Goal: Transaction & Acquisition: Book appointment/travel/reservation

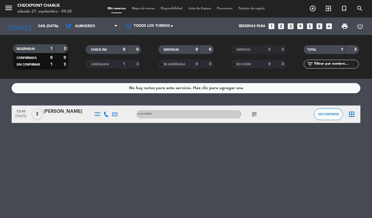
click at [370, 95] on div "No hay notas para este servicio. Haz clic para agregar una 12:45 [DATE] 3 [PERS…" at bounding box center [186, 148] width 372 height 139
click at [309, 10] on span "add_circle_outline" at bounding box center [313, 8] width 16 height 10
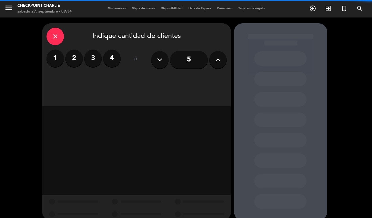
click at [192, 56] on input "5" at bounding box center [189, 59] width 38 height 17
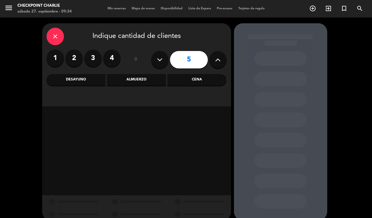
click at [139, 79] on div "Almuerzo" at bounding box center [136, 80] width 59 height 12
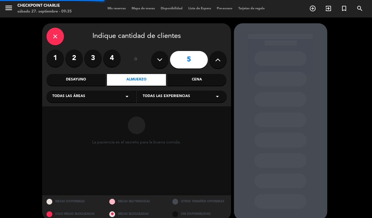
click at [98, 102] on div "Todas las áreas arrow_drop_down" at bounding box center [92, 96] width 90 height 12
click at [97, 128] on div "DECK" at bounding box center [91, 128] width 78 height 6
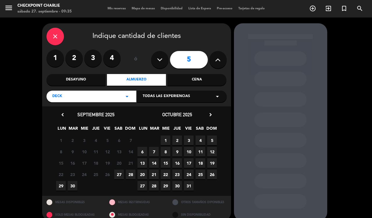
click at [111, 98] on div "DECK arrow_drop_down" at bounding box center [92, 96] width 90 height 12
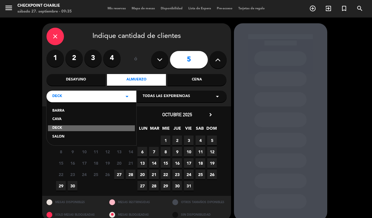
click at [66, 130] on div "DECK" at bounding box center [91, 128] width 87 height 6
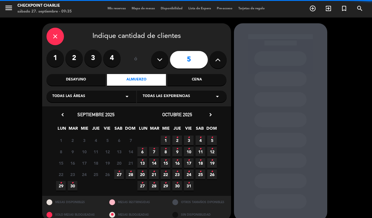
click at [91, 95] on div "Todas las áreas arrow_drop_down" at bounding box center [92, 96] width 90 height 12
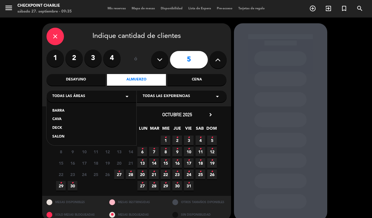
click at [60, 136] on div "SALON" at bounding box center [91, 137] width 78 height 6
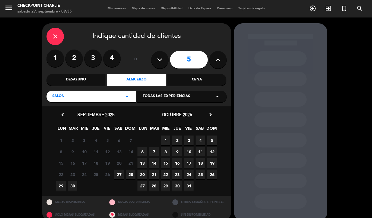
click at [119, 174] on span "27" at bounding box center [119, 174] width 10 height 10
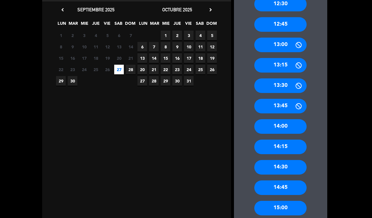
scroll to position [106, 0]
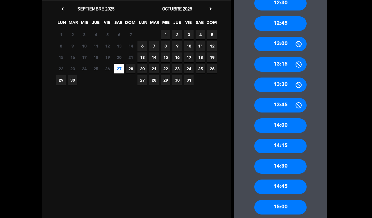
click at [291, 130] on div "14:00" at bounding box center [281, 125] width 52 height 15
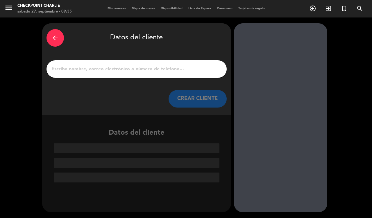
click at [199, 66] on input "1" at bounding box center [137, 69] width 172 height 8
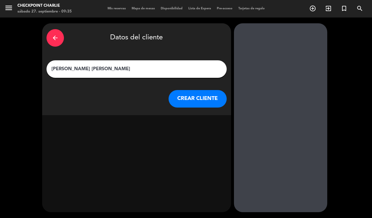
type input "[PERSON_NAME]"
click at [205, 90] on button "CREAR CLIENTE" at bounding box center [198, 98] width 58 height 17
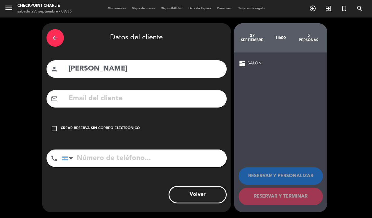
drag, startPoint x: 109, startPoint y: 137, endPoint x: 110, endPoint y: 126, distance: 10.8
click at [110, 126] on div "check_box_outline_blank Crear reserva sin correo electrónico" at bounding box center [137, 128] width 180 height 17
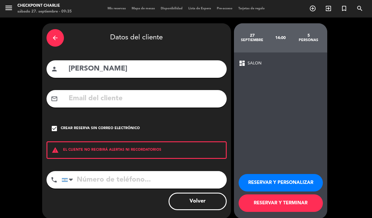
click at [110, 126] on div "Crear reserva sin correo electrónico" at bounding box center [100, 128] width 79 height 6
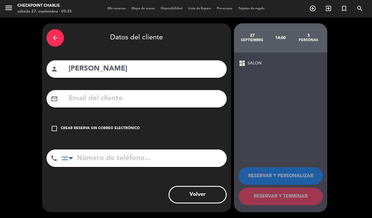
click at [97, 123] on div "check_box_outline_blank Crear reserva sin correo electrónico" at bounding box center [137, 128] width 180 height 17
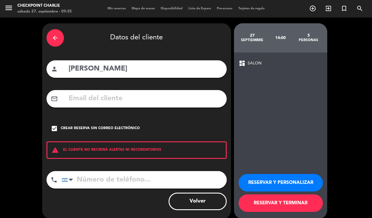
click at [270, 205] on button "RESERVAR Y TERMINAR" at bounding box center [281, 202] width 84 height 17
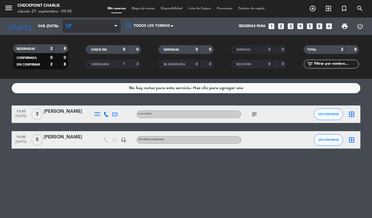
click at [87, 24] on span "Almuerzo" at bounding box center [92, 26] width 58 height 13
click at [111, 29] on span "Almuerzo" at bounding box center [92, 26] width 58 height 13
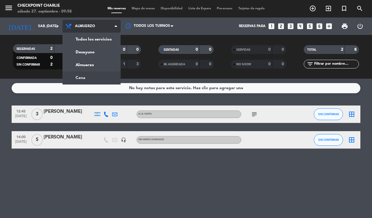
click at [108, 76] on div "menu Checkpoint [PERSON_NAME] 27. septiembre - 09:58 Mis reservas Mapa de mesas…" at bounding box center [186, 39] width 372 height 79
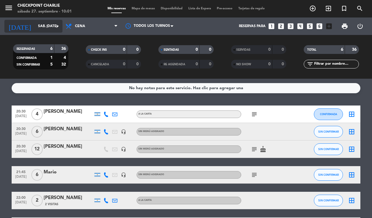
click at [35, 24] on input "sáb. [DATE]" at bounding box center [58, 26] width 46 height 10
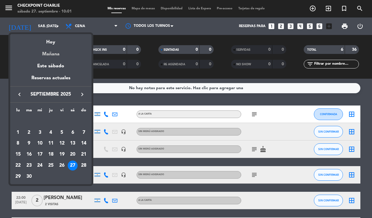
click at [58, 50] on div "Mañana" at bounding box center [50, 52] width 81 height 12
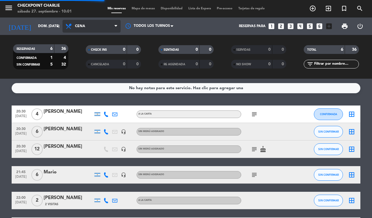
click at [74, 24] on span "Cena" at bounding box center [92, 26] width 58 height 13
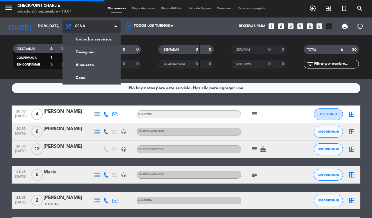
click at [88, 42] on div "menu Checkpoint [PERSON_NAME] 27. septiembre - 10:01 Mis reservas Mapa de mesas…" at bounding box center [186, 39] width 372 height 79
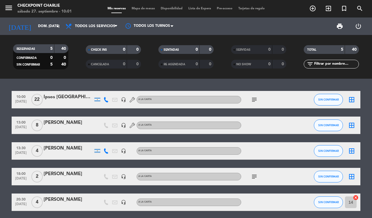
click at [252, 98] on icon "subject" at bounding box center [254, 99] width 7 height 7
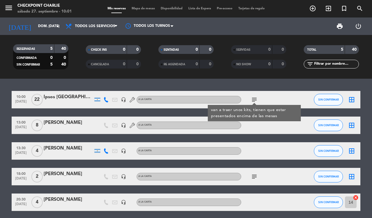
click at [252, 98] on icon "subject" at bounding box center [254, 99] width 7 height 7
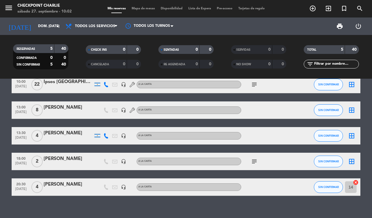
scroll to position [22, 0]
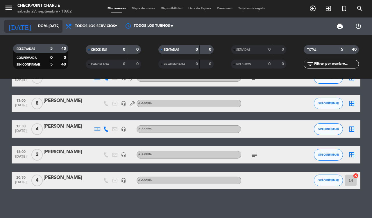
click at [52, 27] on input "dom. [DATE]" at bounding box center [58, 26] width 46 height 10
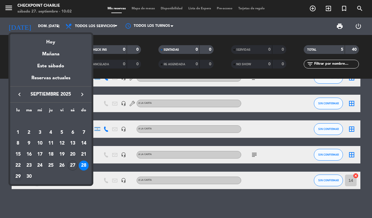
click at [19, 172] on div "29" at bounding box center [18, 176] width 10 height 10
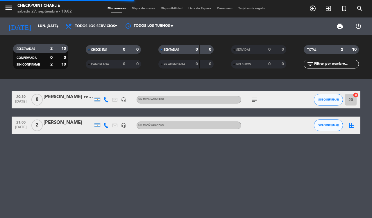
scroll to position [0, 0]
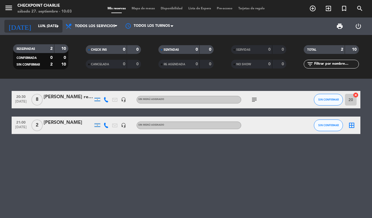
click at [53, 28] on input "lun. [DATE]" at bounding box center [58, 26] width 46 height 10
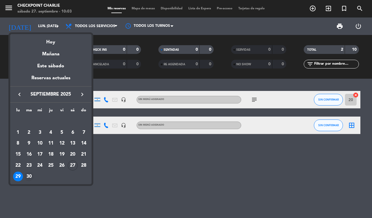
click at [25, 176] on div "30" at bounding box center [29, 176] width 10 height 10
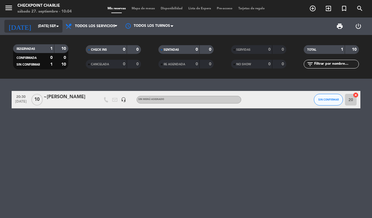
click at [47, 29] on input "[DATE] sep." at bounding box center [58, 26] width 46 height 10
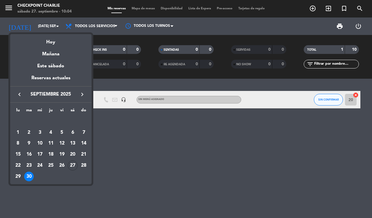
click at [80, 93] on icon "keyboard_arrow_right" at bounding box center [82, 94] width 7 height 7
click at [39, 128] on div "1" at bounding box center [40, 132] width 10 height 10
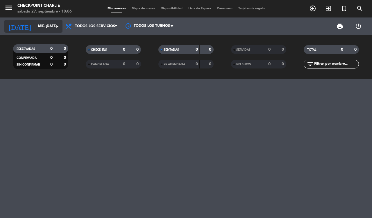
click at [45, 22] on input "mié. [DATE]" at bounding box center [58, 26] width 46 height 10
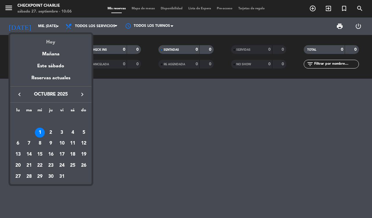
click at [51, 40] on div "Hoy" at bounding box center [50, 40] width 81 height 12
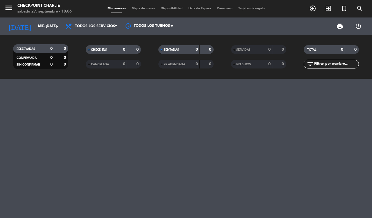
type input "sáb. [DATE]"
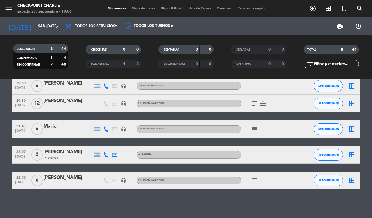
scroll to position [46, 0]
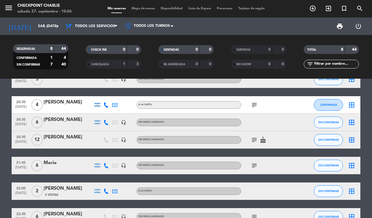
click at [251, 140] on span "subject" at bounding box center [254, 139] width 9 height 7
click at [252, 140] on icon "subject" at bounding box center [254, 139] width 7 height 7
